Goal: Find specific page/section: Find specific page/section

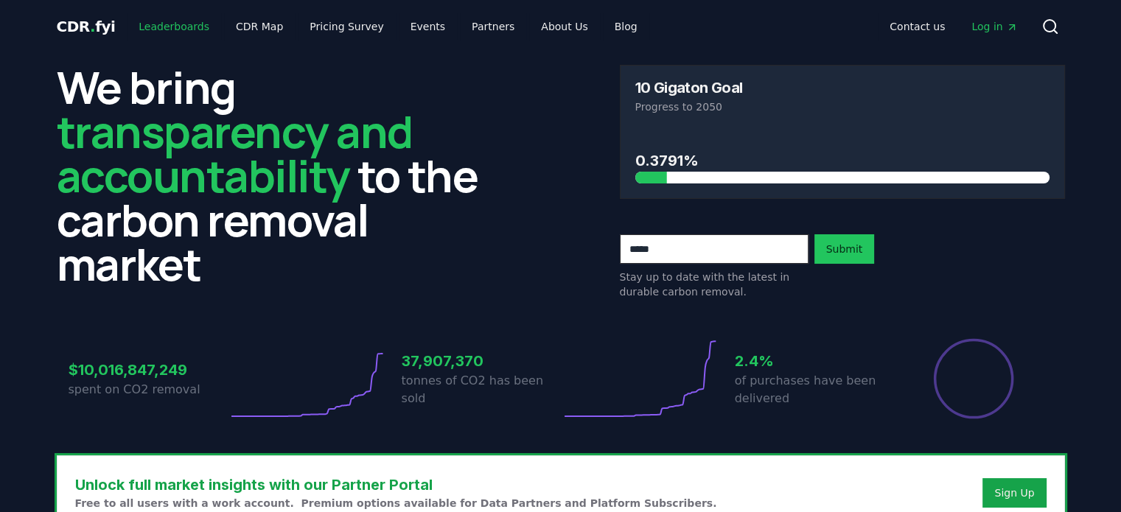
click at [166, 28] on link "Leaderboards" at bounding box center [174, 26] width 94 height 27
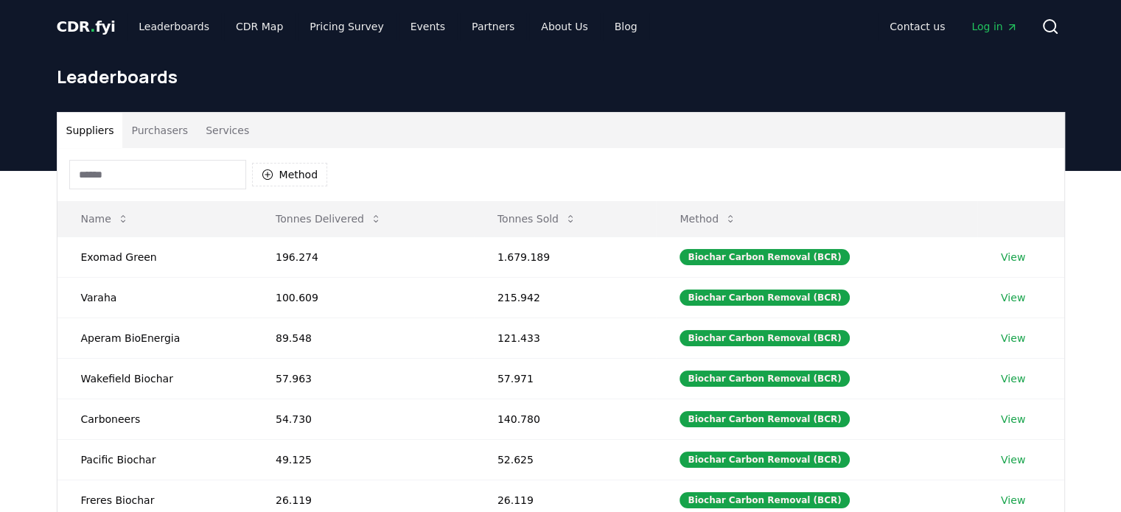
click at [170, 174] on input at bounding box center [157, 174] width 177 height 29
